Goal: Entertainment & Leisure: Browse casually

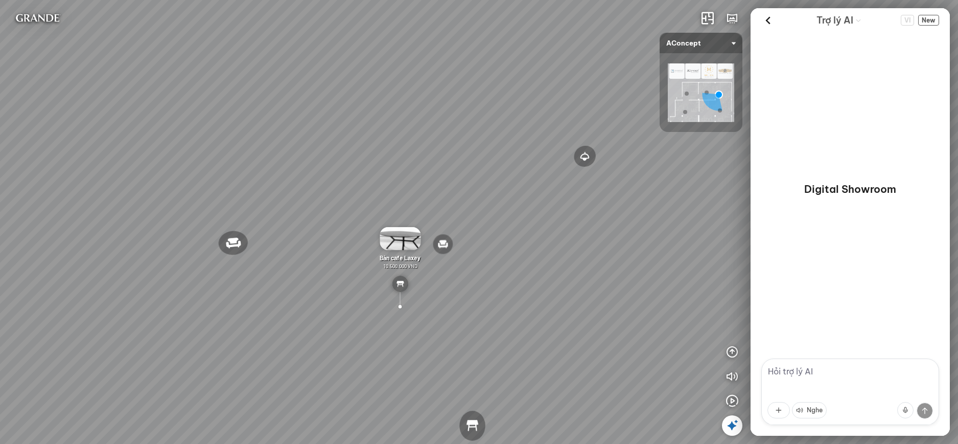
drag, startPoint x: 444, startPoint y: 176, endPoint x: 262, endPoint y: 170, distance: 182.1
click at [262, 171] on div "Ghế thư [PERSON_NAME] Ghế làm việc Winslow Bàn ăn Laxey Gối Tựa Lưng Họa Tiết H…" at bounding box center [479, 222] width 958 height 444
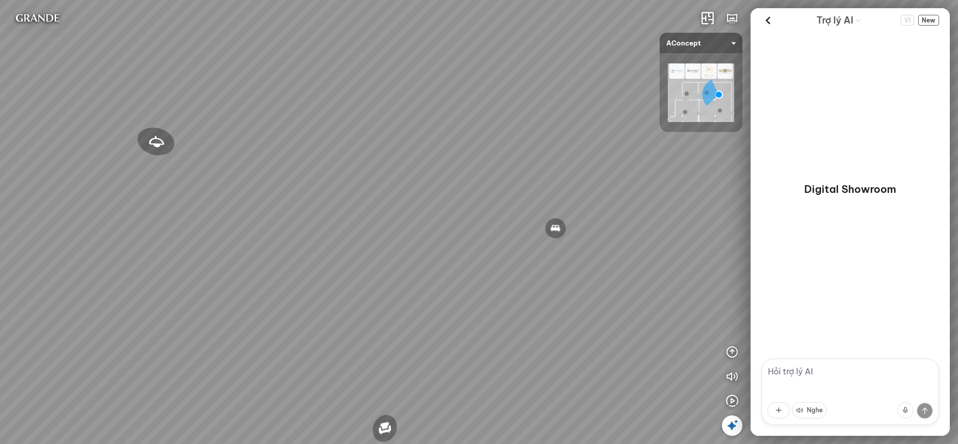
drag, startPoint x: 554, startPoint y: 128, endPoint x: 326, endPoint y: 82, distance: 233.0
click at [321, 85] on div "Ghế thư [PERSON_NAME] Ghế làm việc Winslow Bàn ăn Laxey Gối Tựa Lưng Họa Tiết H…" at bounding box center [479, 222] width 958 height 444
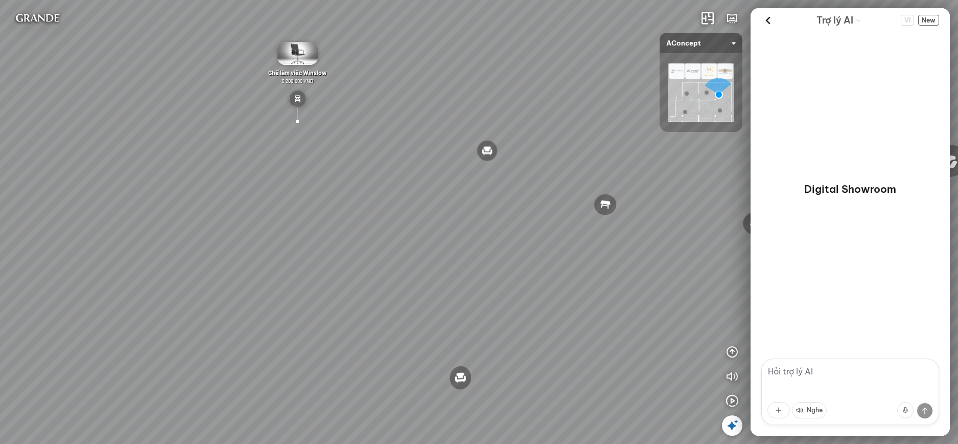
drag, startPoint x: 561, startPoint y: 192, endPoint x: 375, endPoint y: 168, distance: 187.6
click at [375, 168] on div "Ghế thư [PERSON_NAME] Ghế làm việc Winslow Bàn ăn Laxey Gối Tựa Lưng Họa Tiết H…" at bounding box center [479, 222] width 958 height 444
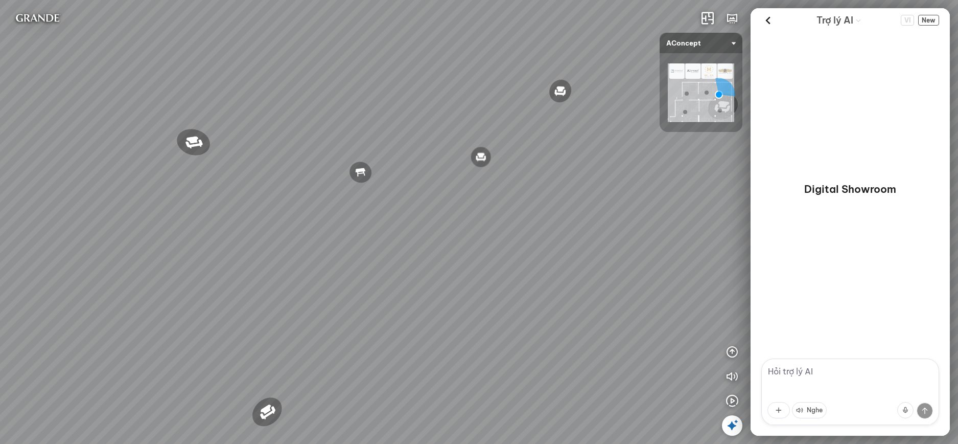
drag, startPoint x: 385, startPoint y: 167, endPoint x: 578, endPoint y: 154, distance: 193.7
click at [565, 157] on div "Ghế thư [PERSON_NAME] Ghế làm việc Winslow Bàn ăn Laxey Gối Tựa Lưng Họa Tiết H…" at bounding box center [479, 222] width 958 height 444
